Goal: Task Accomplishment & Management: Complete application form

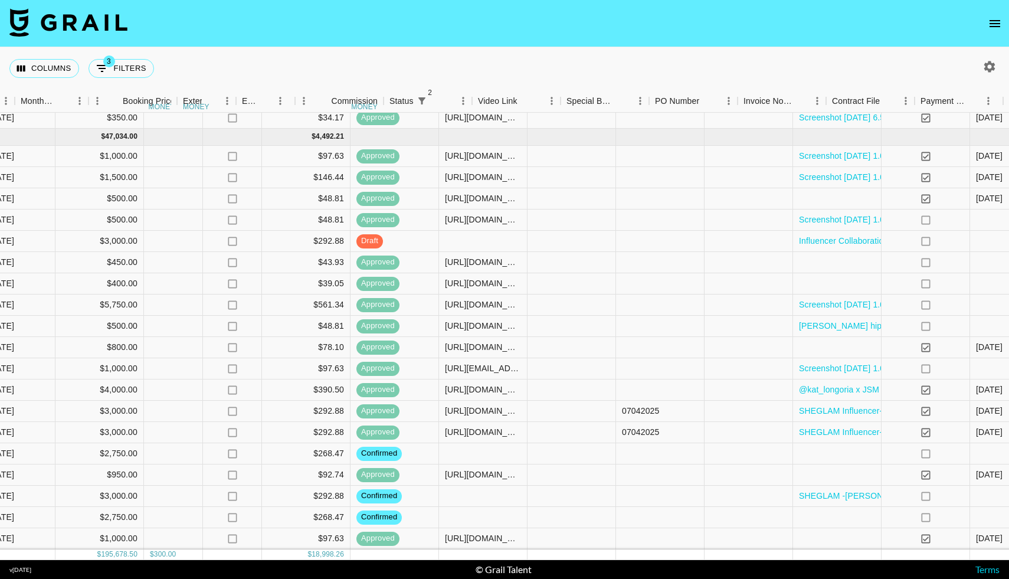
scroll to position [847, 935]
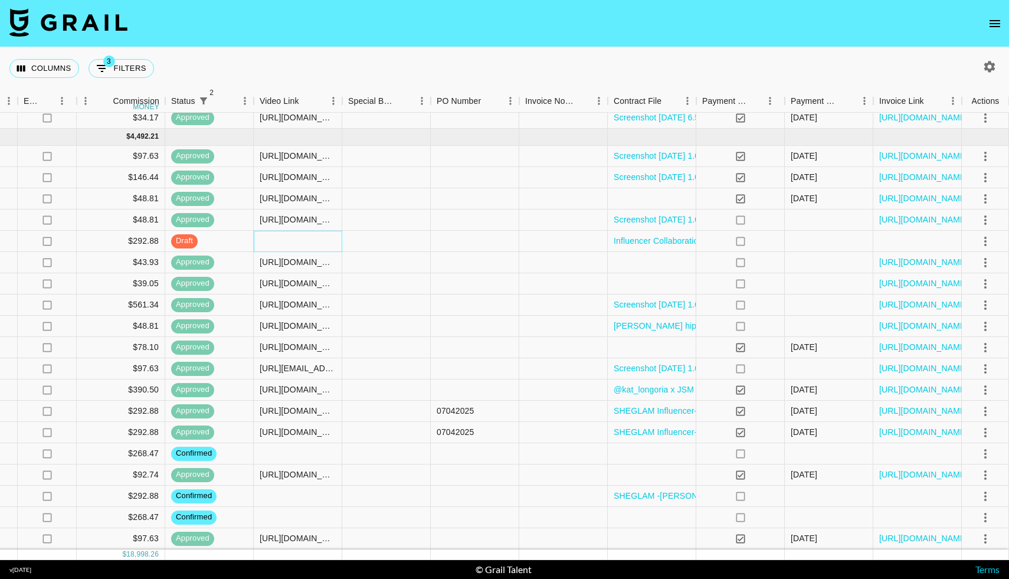
click at [326, 244] on div at bounding box center [298, 241] width 88 height 21
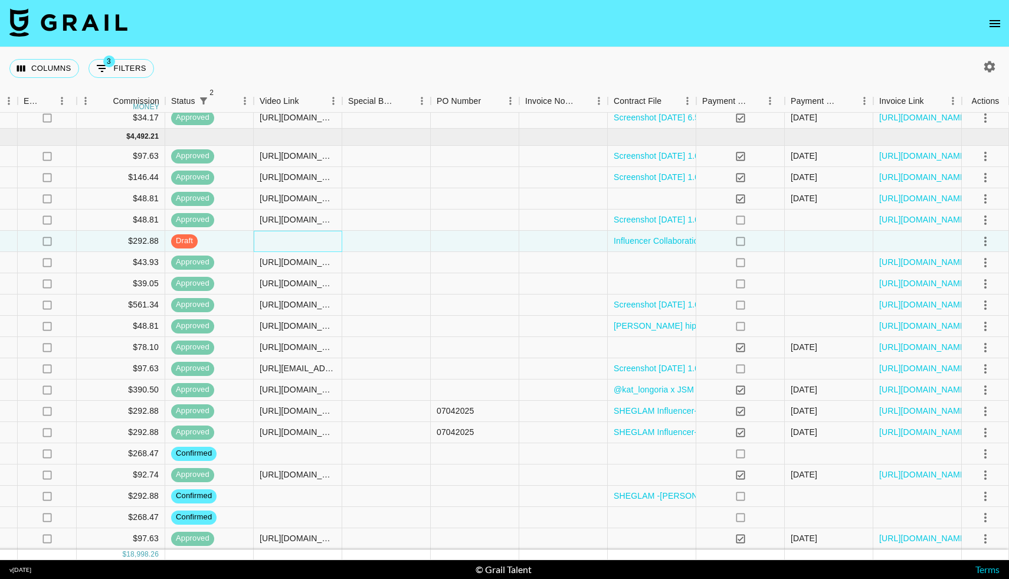
click at [276, 242] on div at bounding box center [298, 241] width 88 height 21
type input "[URL][DOMAIN_NAME]"
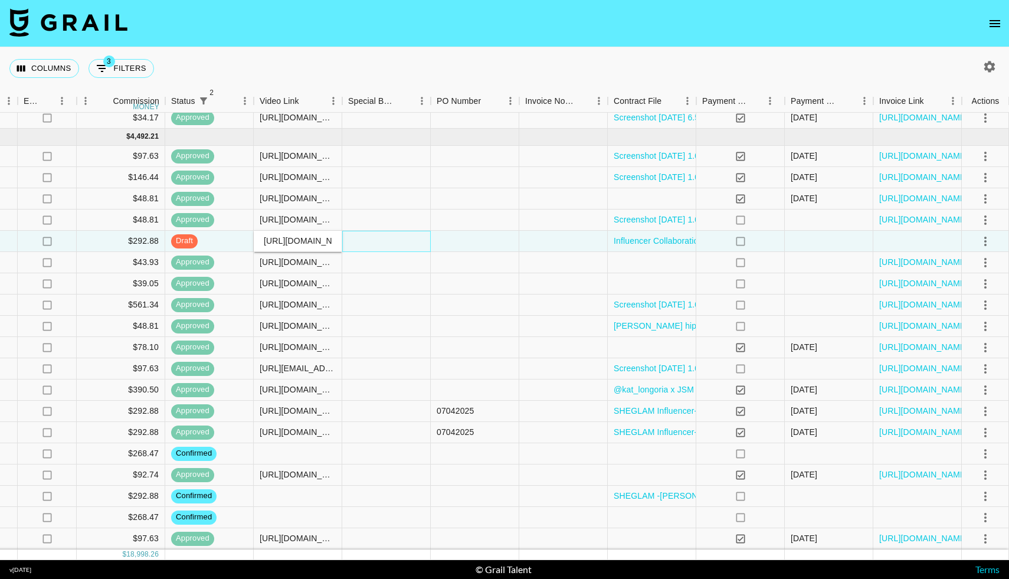
click at [379, 244] on div at bounding box center [386, 241] width 88 height 21
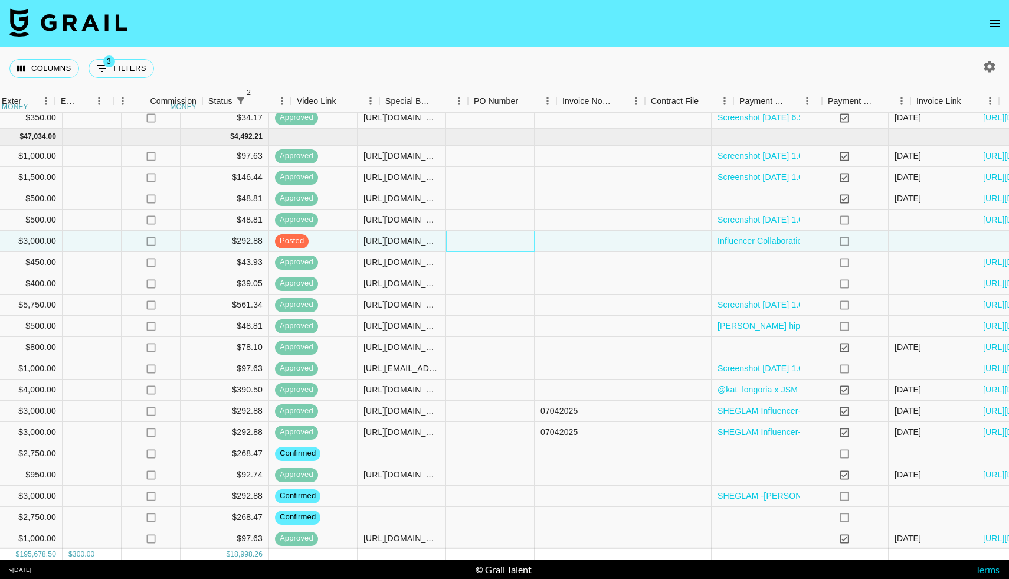
scroll to position [847, 935]
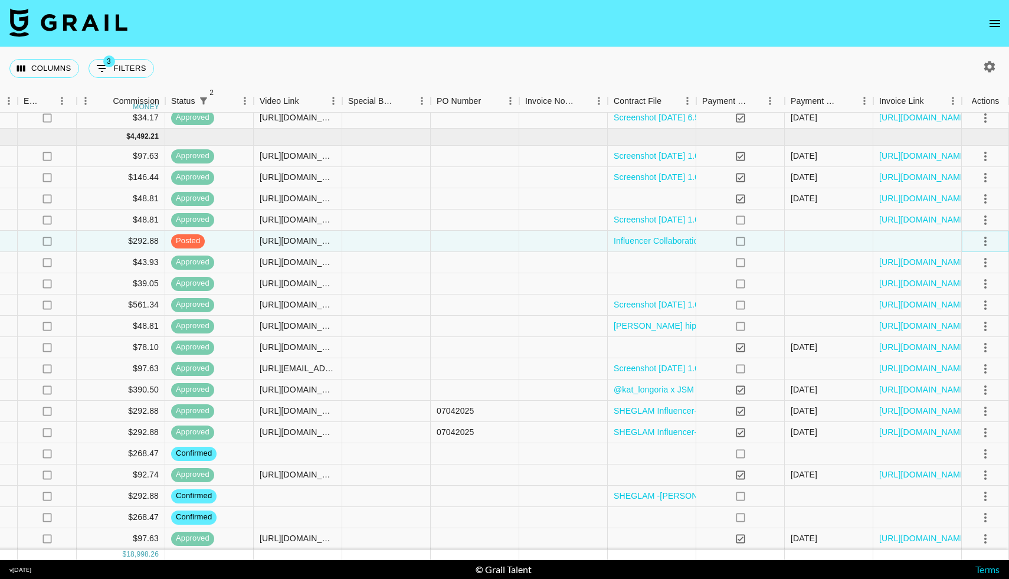
click at [497, 238] on icon "select merge strategy" at bounding box center [985, 241] width 14 height 14
click at [497, 345] on div "Approve" at bounding box center [960, 352] width 36 height 14
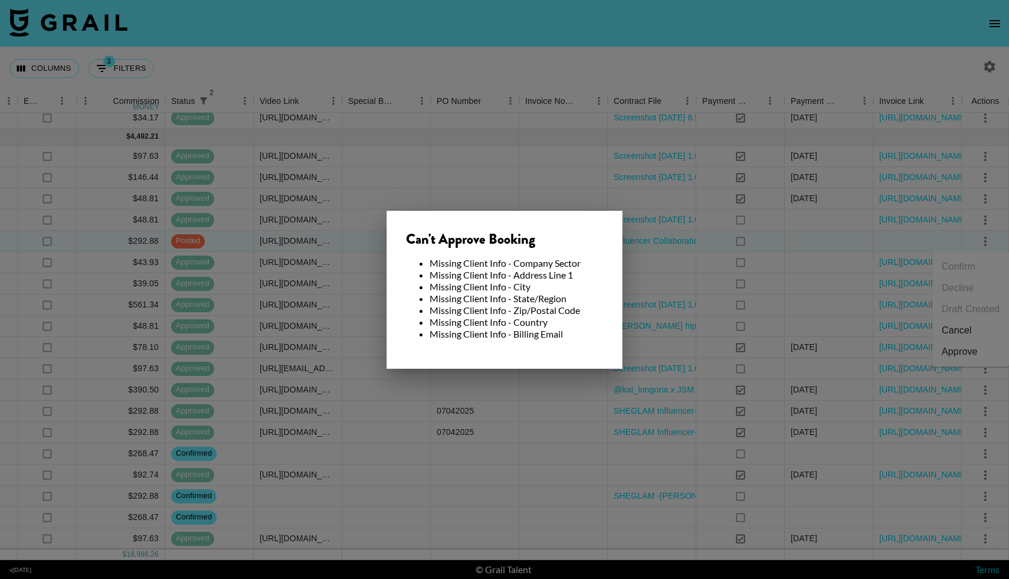
click at [497, 265] on div at bounding box center [504, 289] width 1009 height 579
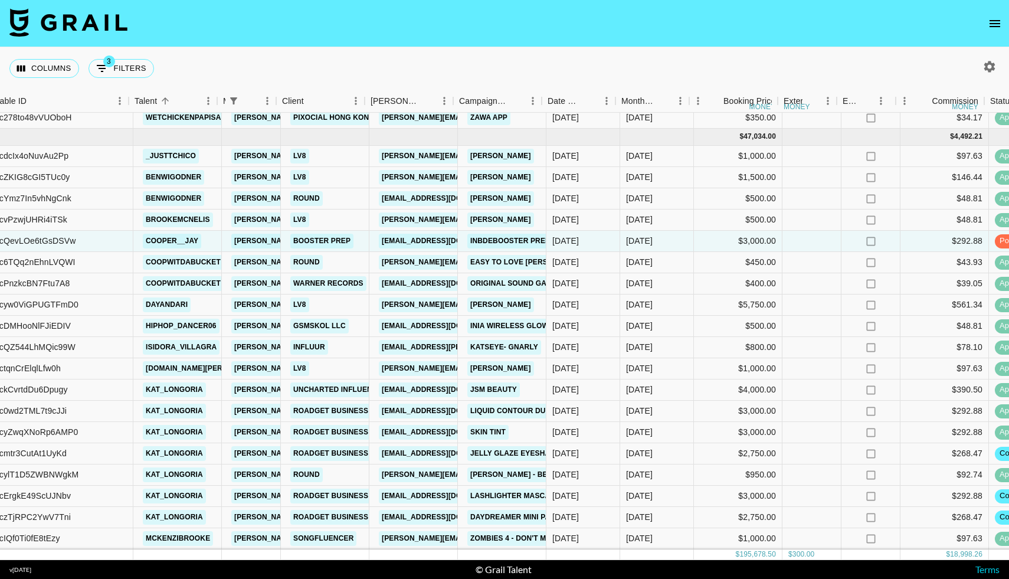
scroll to position [847, 111]
click at [331, 239] on link "Booster Prep" at bounding box center [322, 241] width 63 height 15
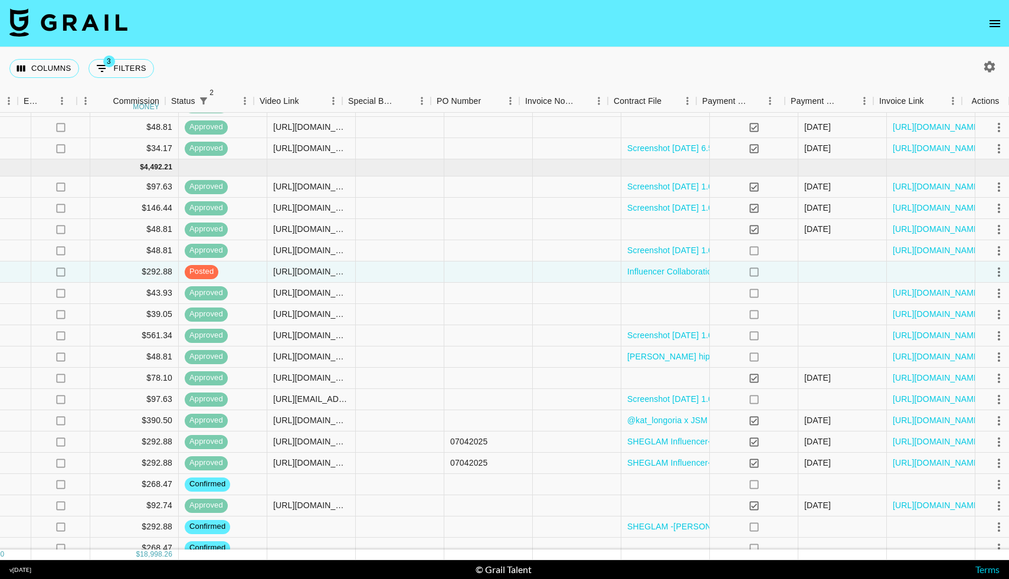
scroll to position [816, 935]
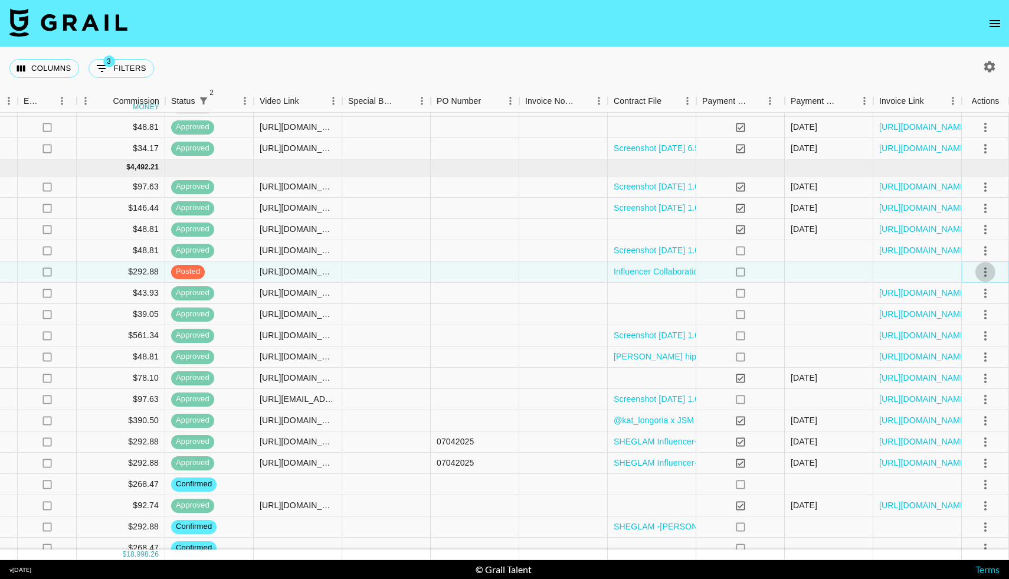
click at [497, 272] on icon "select merge strategy" at bounding box center [985, 272] width 14 height 14
click at [497, 383] on div "Approve" at bounding box center [960, 382] width 36 height 14
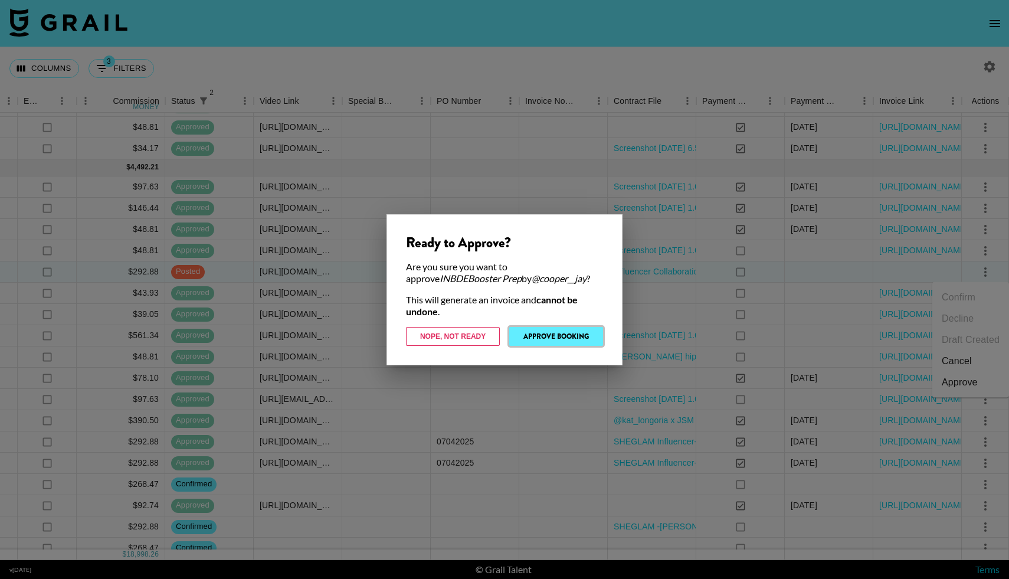
click at [497, 329] on button "Approve Booking" at bounding box center [556, 336] width 94 height 19
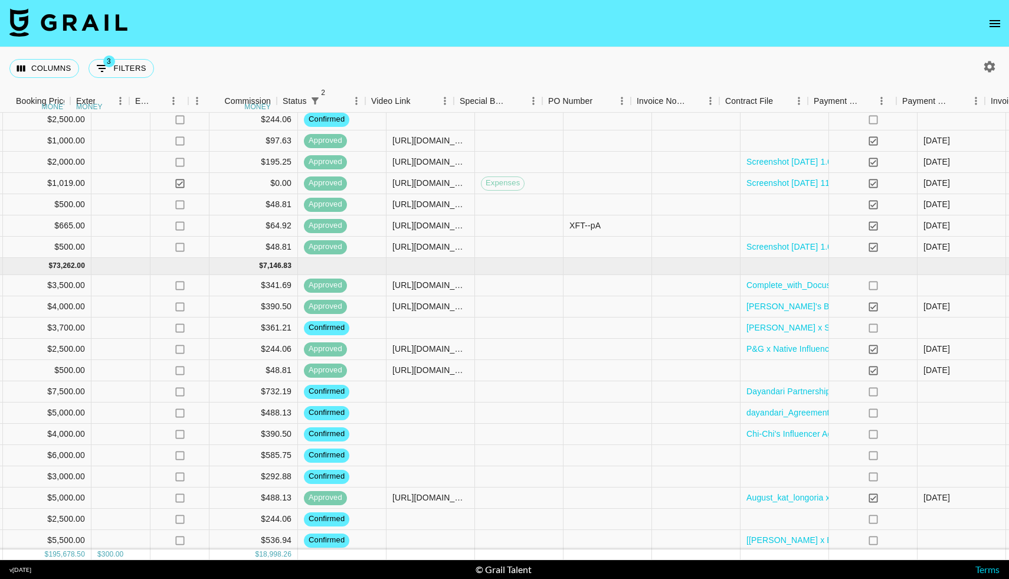
scroll to position [1308, 935]
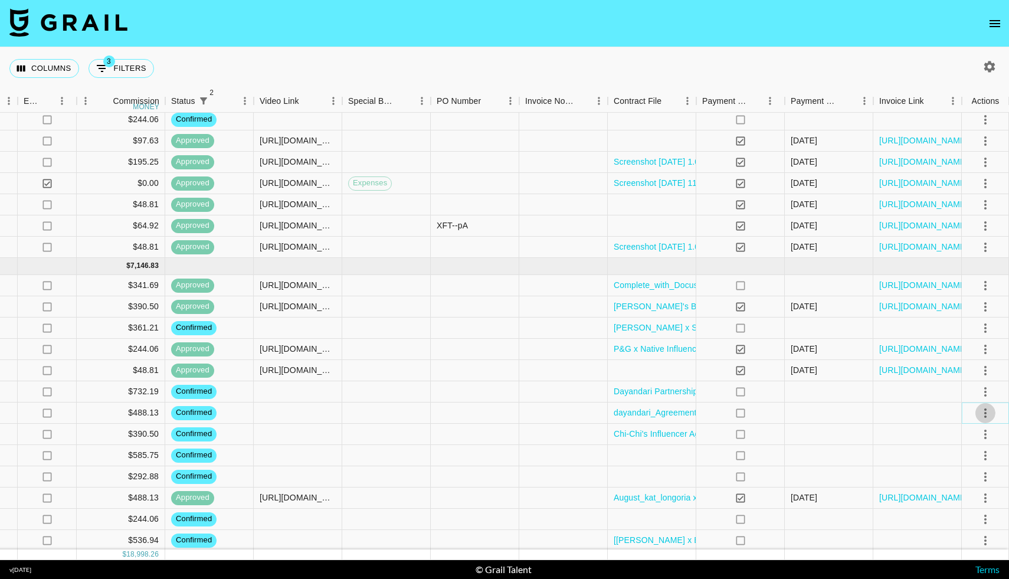
click at [497, 412] on icon "select merge strategy" at bounding box center [985, 413] width 14 height 14
click at [497, 477] on li "Draft Created" at bounding box center [970, 480] width 77 height 21
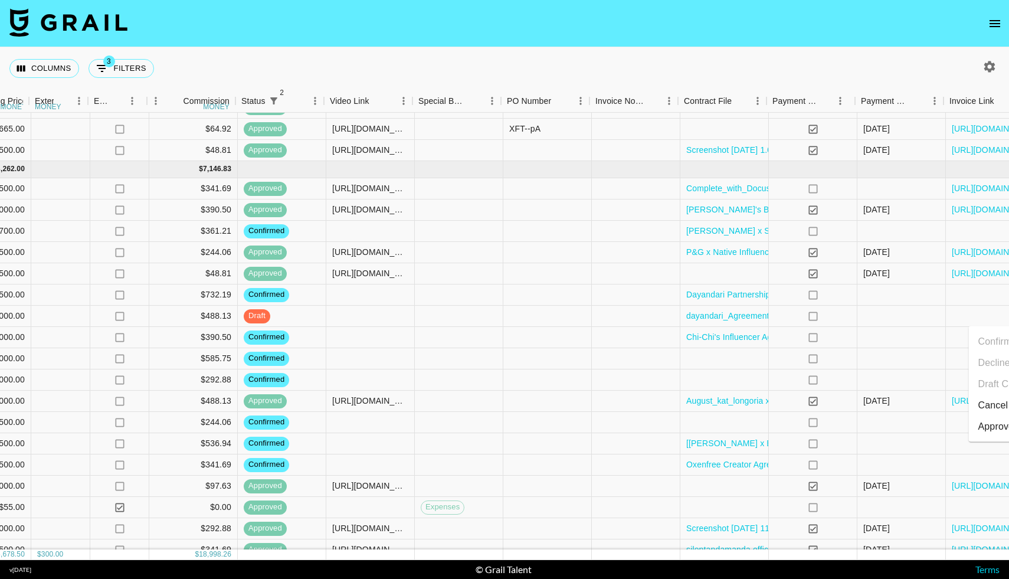
scroll to position [1405, 935]
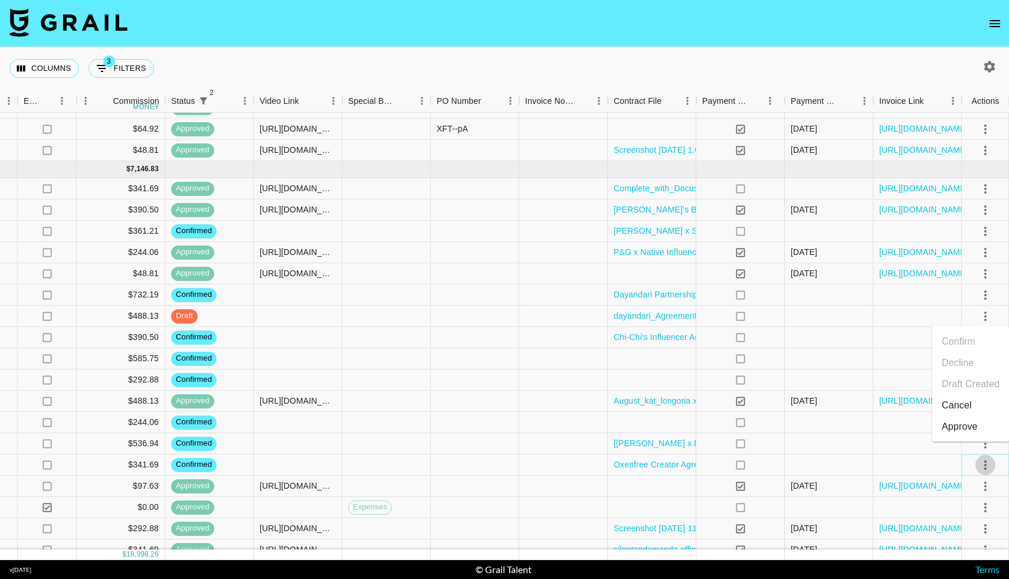
click at [497, 466] on icon "select merge strategy" at bounding box center [985, 465] width 14 height 14
click at [497, 396] on li "Draft Created" at bounding box center [970, 396] width 77 height 21
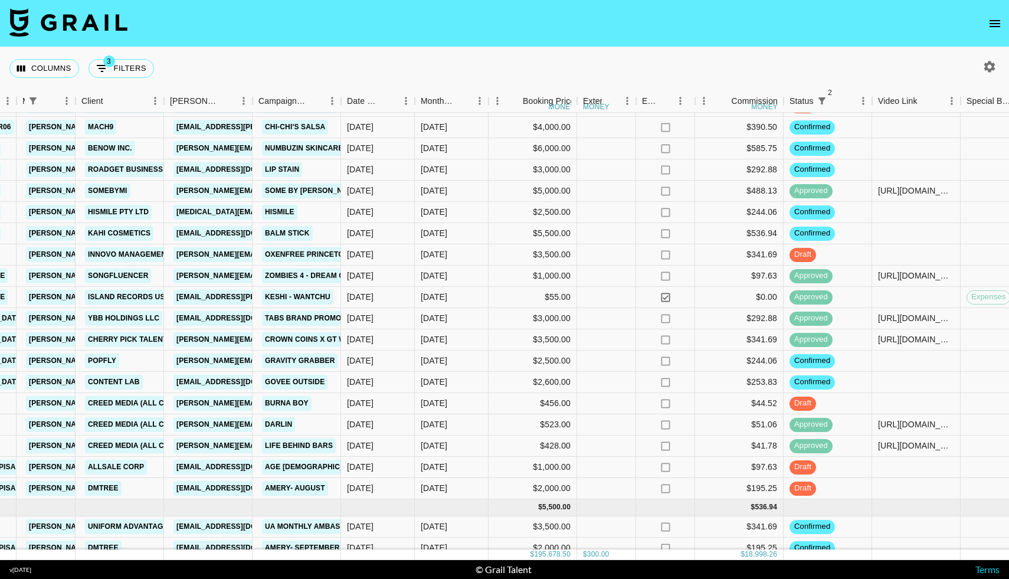
scroll to position [1684, 317]
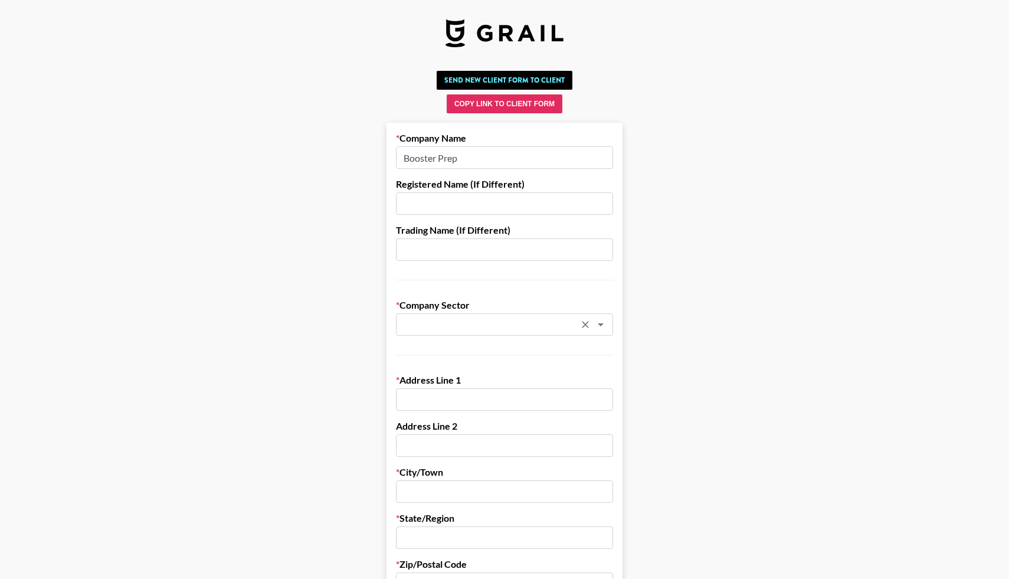
click at [433, 317] on div "​" at bounding box center [504, 324] width 217 height 22
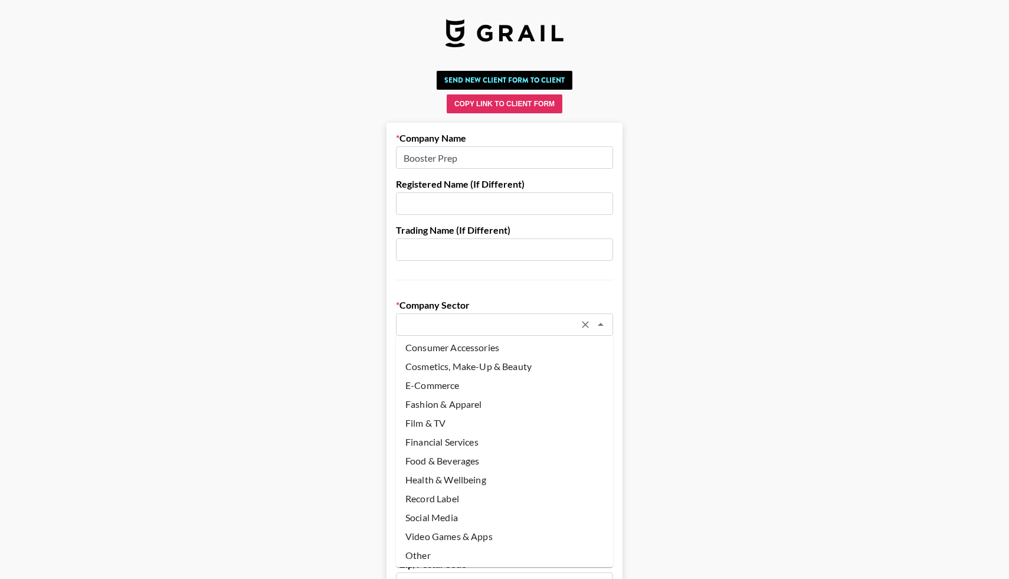
scroll to position [42, 0]
click at [423, 555] on li "Other" at bounding box center [504, 553] width 217 height 19
type input "Other"
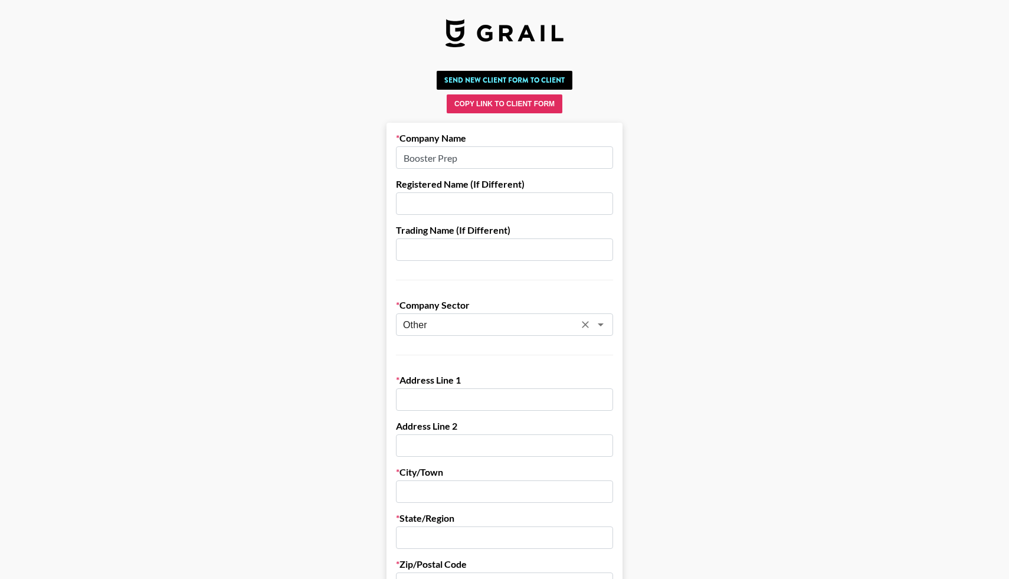
click at [452, 401] on input "text" at bounding box center [504, 399] width 217 height 22
click at [411, 405] on input "text" at bounding box center [504, 399] width 217 height 22
paste input "[URL][DOMAIN_NAME]"
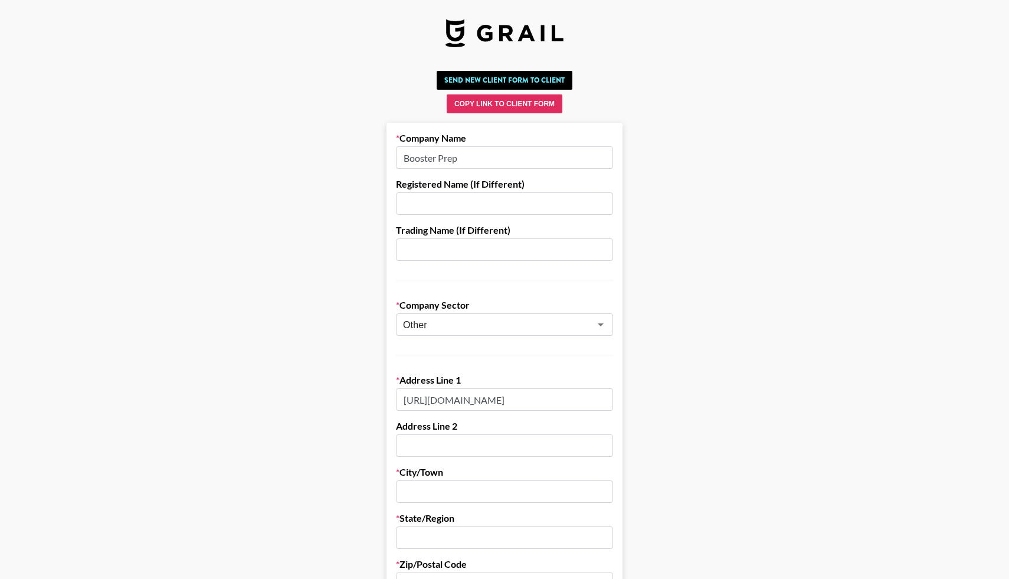
click at [476, 406] on input "[URL][DOMAIN_NAME]" at bounding box center [504, 399] width 217 height 22
drag, startPoint x: 607, startPoint y: 401, endPoint x: 361, endPoint y: 401, distance: 246.0
type input "9"
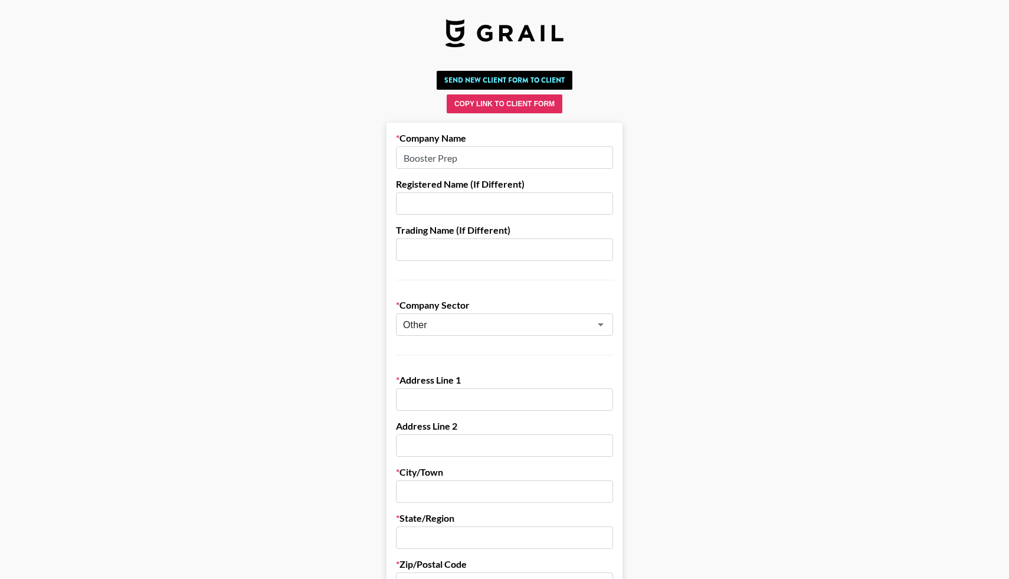
paste input "3300 McNicoll Ave, Suite 215A,"
type input "3300 McNicoll Ave, Suite 215A,"
click at [415, 491] on input "text" at bounding box center [504, 491] width 217 height 22
type input "Scarborough"
click at [424, 536] on input "text" at bounding box center [504, 537] width 217 height 22
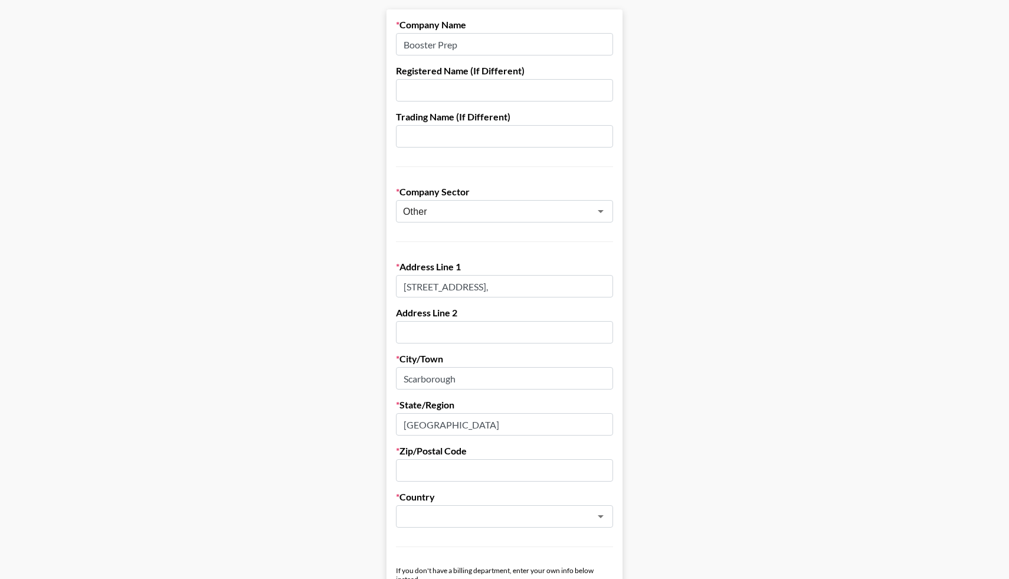
scroll to position [116, 0]
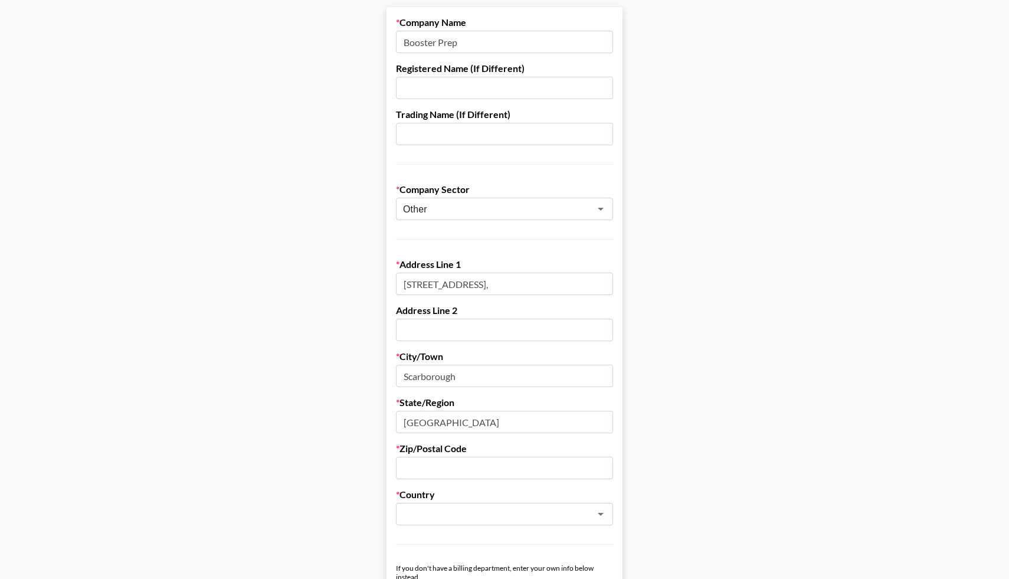
type input "Ontario"
click at [441, 468] on input "text" at bounding box center [504, 468] width 217 height 22
paste input "M1V 5J6"
type input "M1V 5J6"
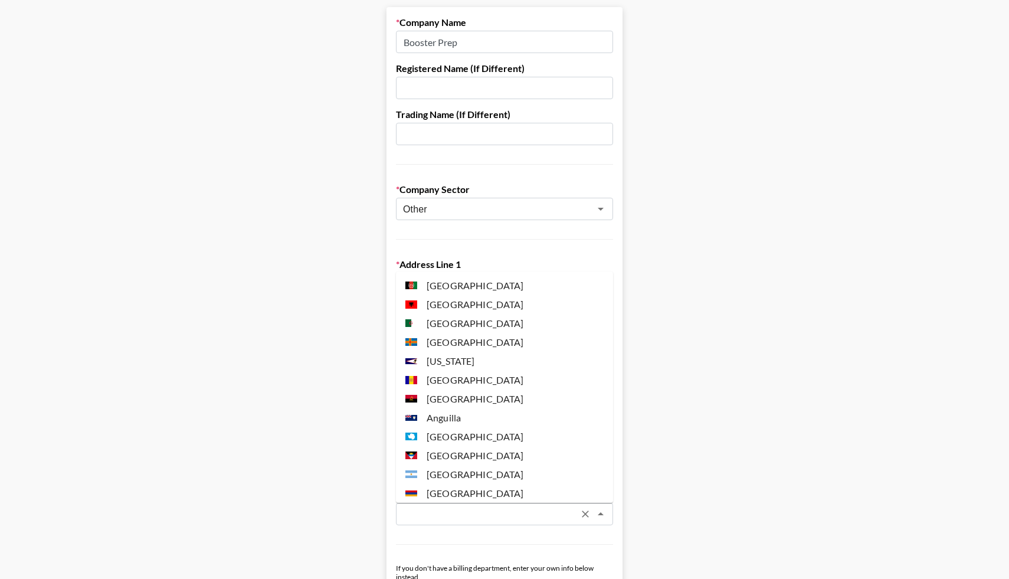
click at [470, 519] on input "text" at bounding box center [489, 514] width 172 height 14
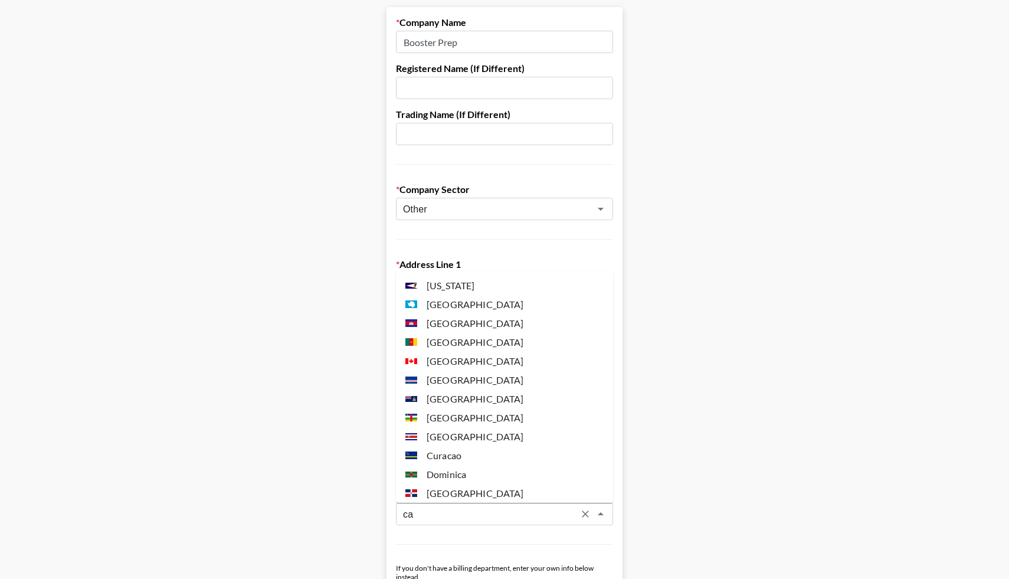
click at [452, 357] on li "Canada" at bounding box center [504, 361] width 217 height 19
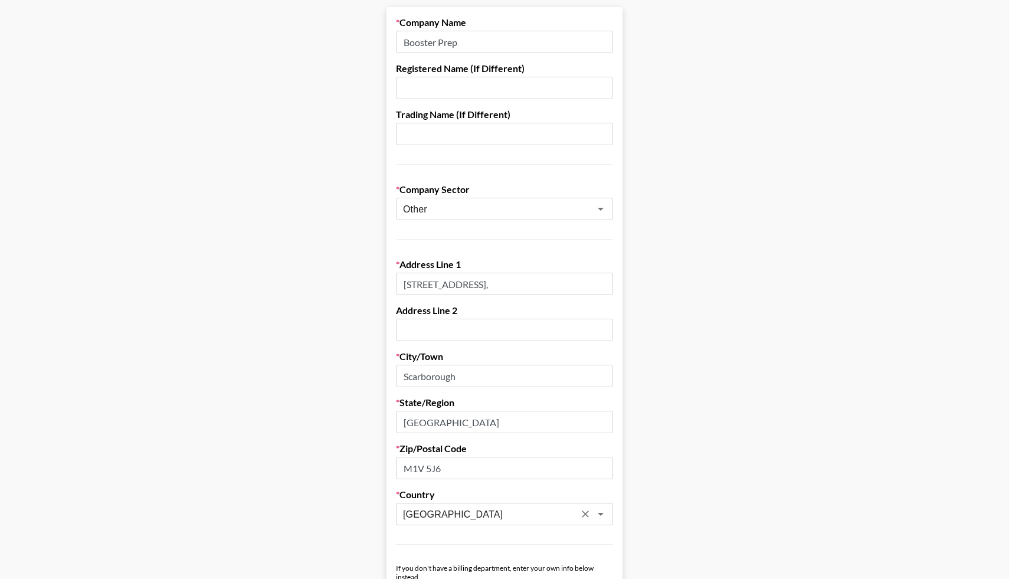
type input "Canada"
click at [349, 494] on main "Send New Client Form to Client Copy Link to Client Form Company Name Booster Pr…" at bounding box center [504, 557] width 990 height 1215
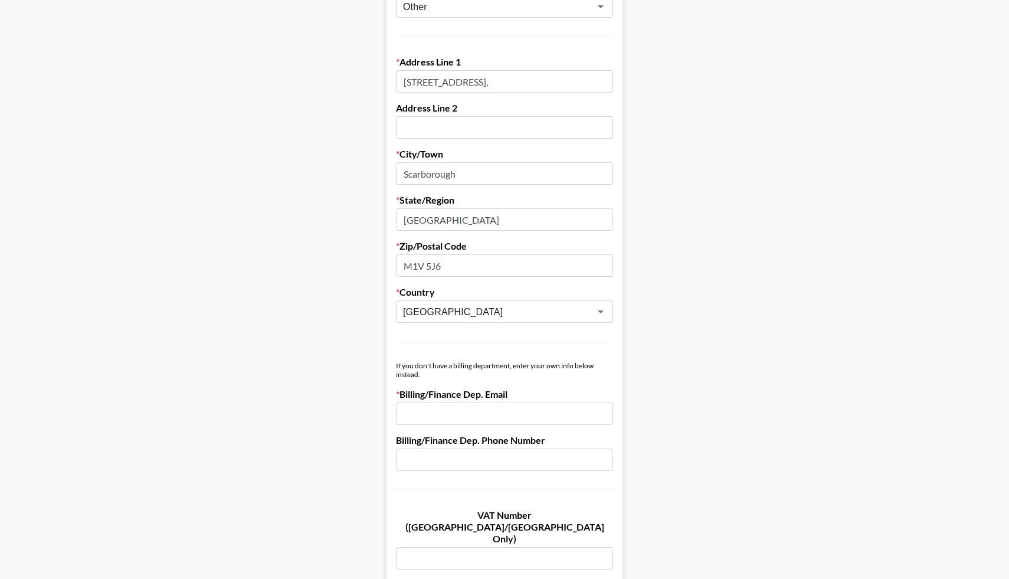
scroll to position [326, 0]
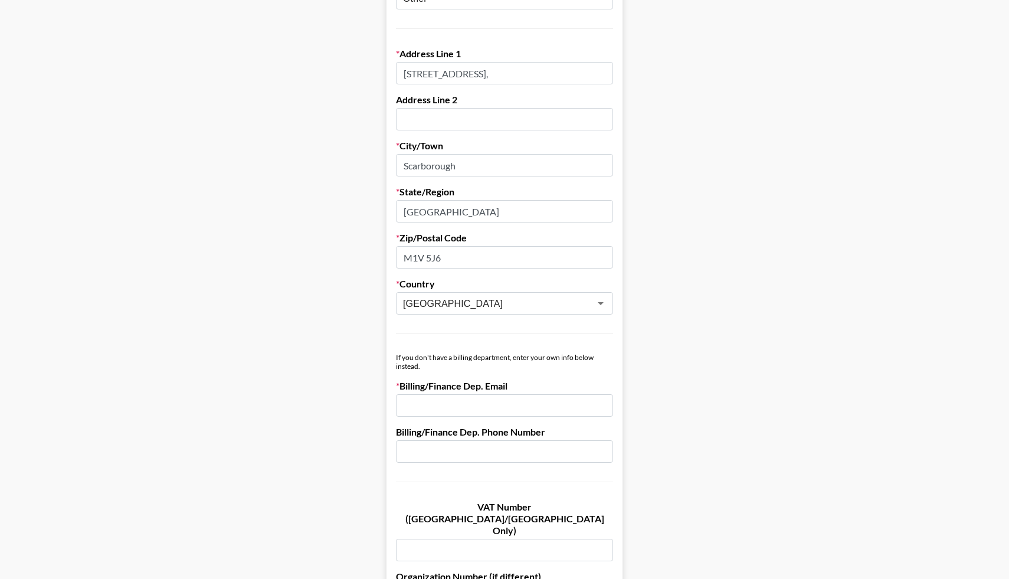
click at [432, 408] on input "email" at bounding box center [504, 405] width 217 height 22
paste input "outreach@boosterprep.com sent"
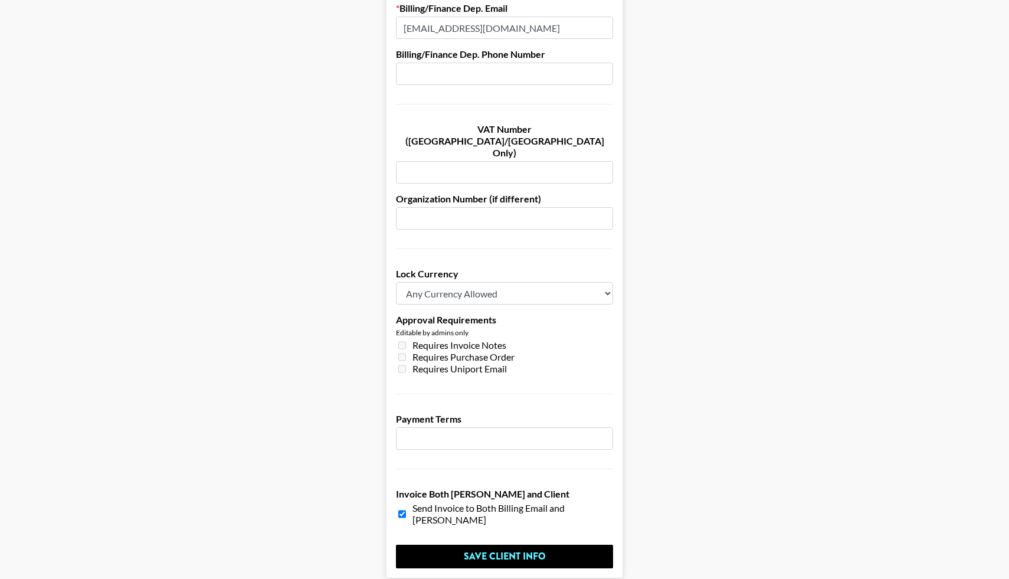
scroll to position [729, 0]
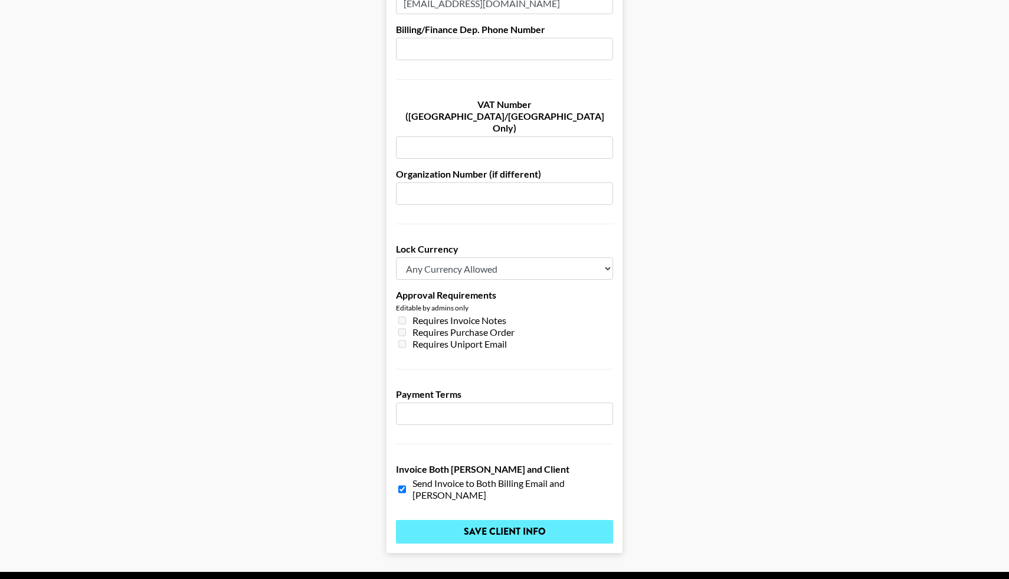
type input "[EMAIL_ADDRESS][DOMAIN_NAME]"
click at [477, 520] on input "Save Client Info" at bounding box center [504, 532] width 217 height 24
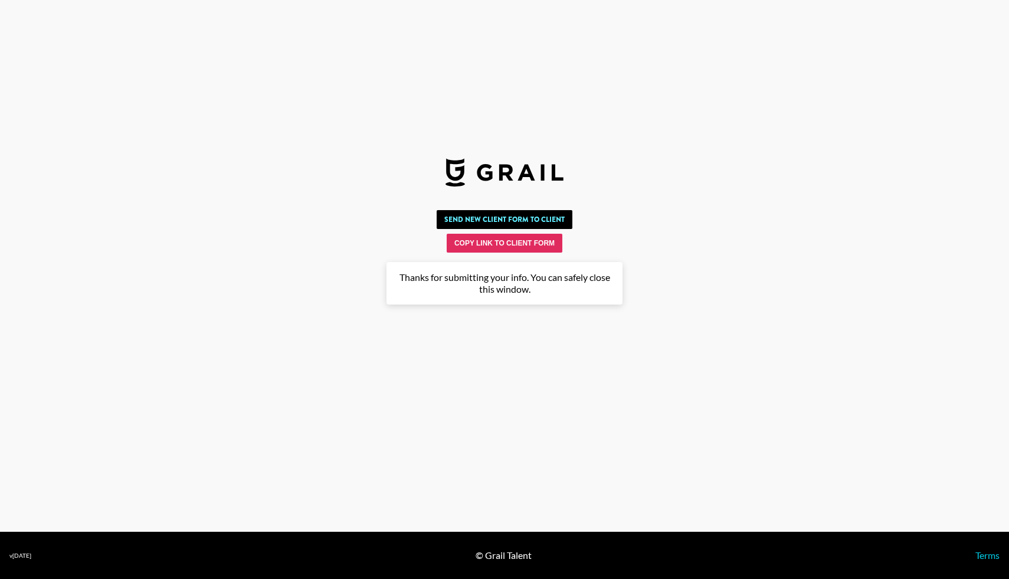
scroll to position [0, 0]
click at [552, 214] on button "Send New Client Form to Client" at bounding box center [505, 219] width 136 height 19
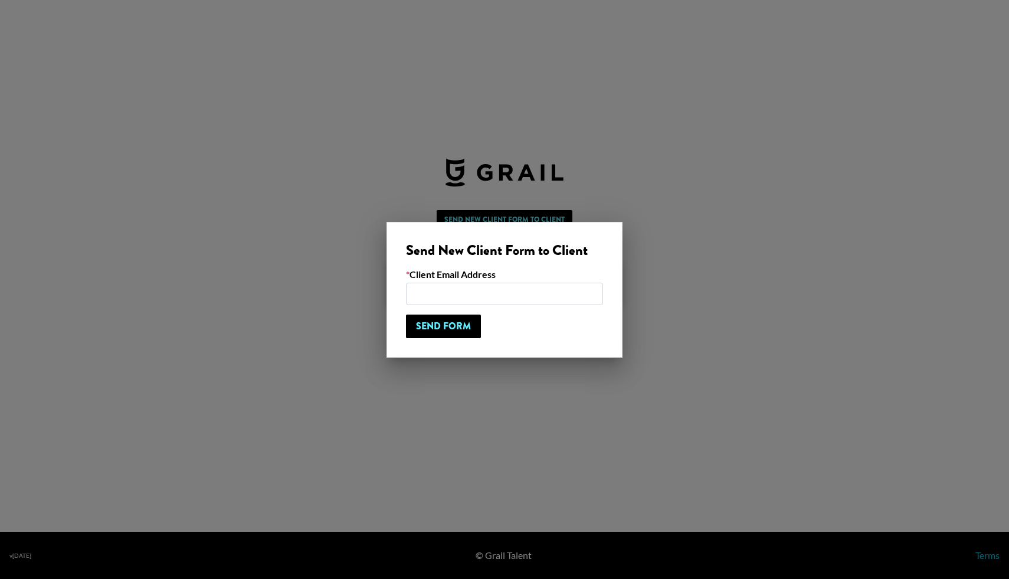
click at [439, 291] on input "email" at bounding box center [504, 294] width 197 height 22
paste input "outreach@boosterprep.com sent"
type input "[EMAIL_ADDRESS][DOMAIN_NAME]"
click at [446, 330] on input "Send Form" at bounding box center [443, 326] width 75 height 24
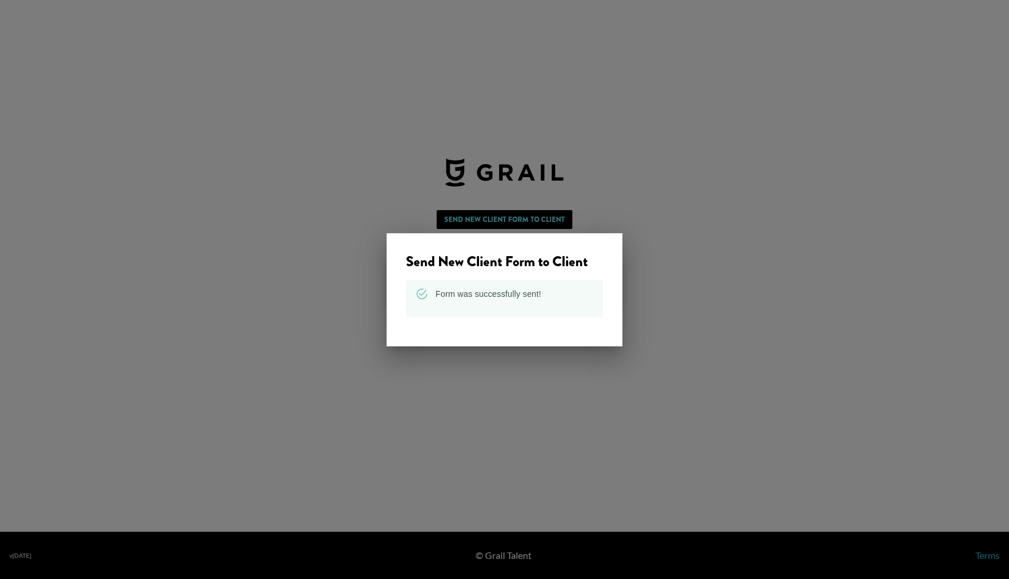
click at [526, 155] on div at bounding box center [504, 289] width 1009 height 579
